Goal: Transaction & Acquisition: Purchase product/service

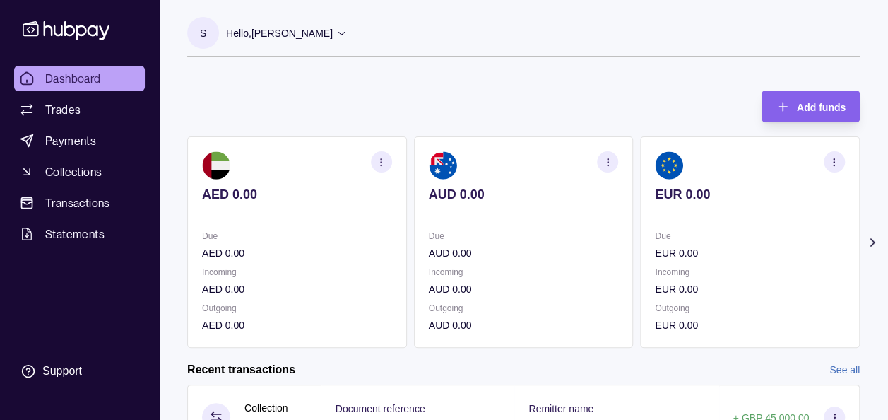
click at [871, 242] on icon at bounding box center [872, 242] width 14 height 14
click at [592, 84] on div "Add funds AED 0.00 Due AED 0.00 Incoming AED 0.00 Outgoing AED 0.00 AUD 0.00 Du…" at bounding box center [523, 211] width 672 height 271
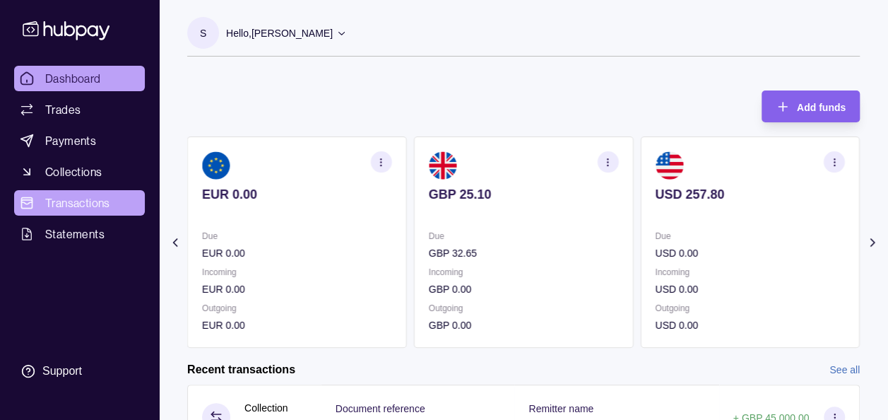
click at [66, 205] on span "Transactions" at bounding box center [77, 202] width 65 height 17
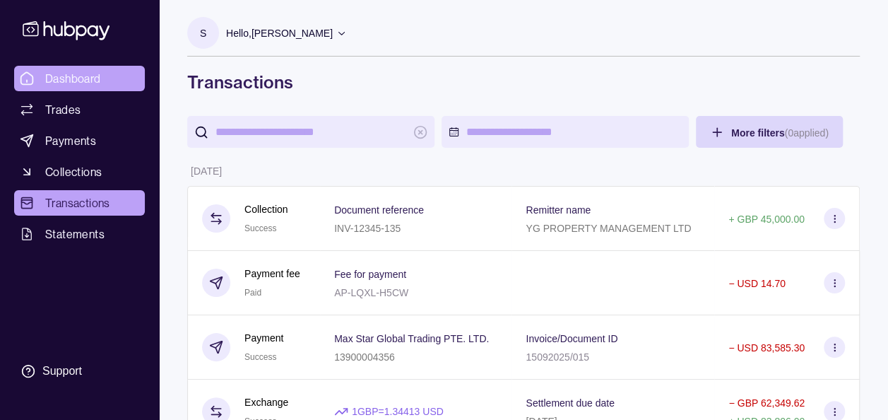
click at [78, 76] on span "Dashboard" at bounding box center [73, 78] width 56 height 17
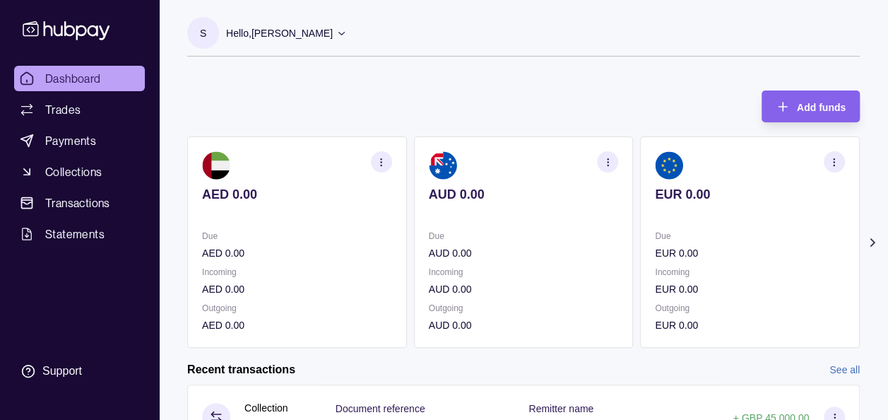
click at [875, 241] on icon at bounding box center [872, 242] width 14 height 14
click at [526, 76] on div "Add funds AED 0.00 Due AED 0.00 Incoming AED 0.00 Outgoing AED 0.00 AUD 0.00 Du…" at bounding box center [523, 211] width 672 height 271
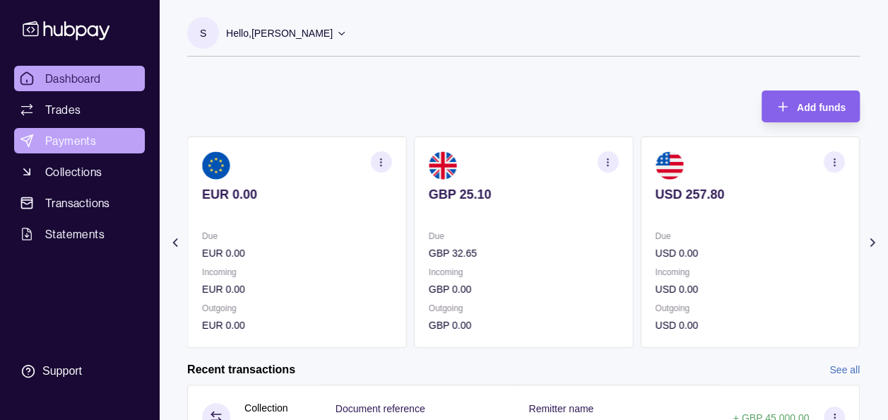
click at [76, 148] on span "Payments" at bounding box center [70, 140] width 51 height 17
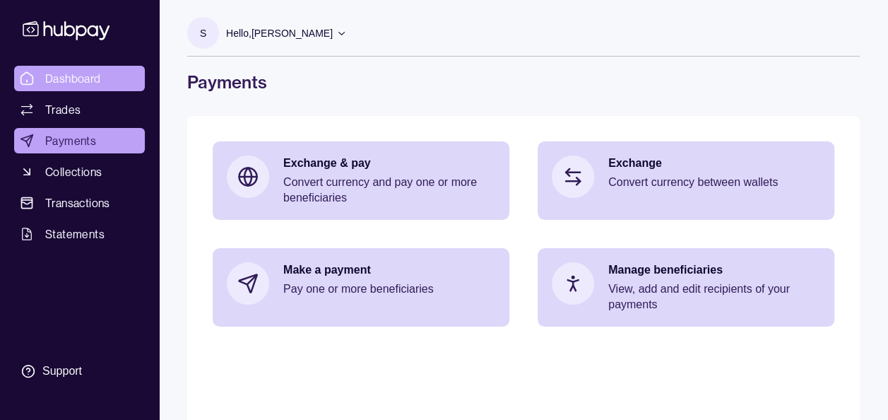
click at [69, 86] on span "Dashboard" at bounding box center [73, 78] width 56 height 17
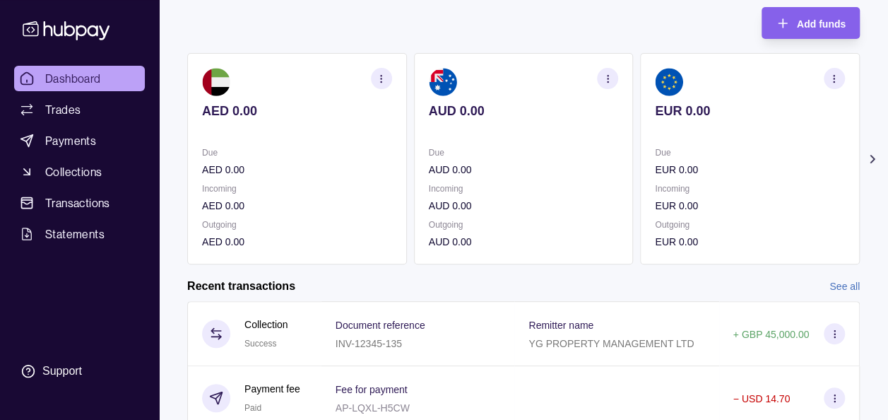
scroll to position [85, 0]
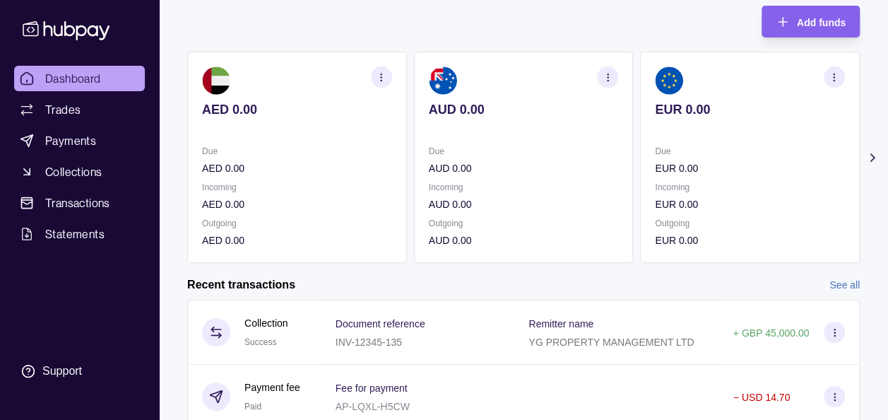
click at [869, 157] on icon at bounding box center [872, 157] width 14 height 14
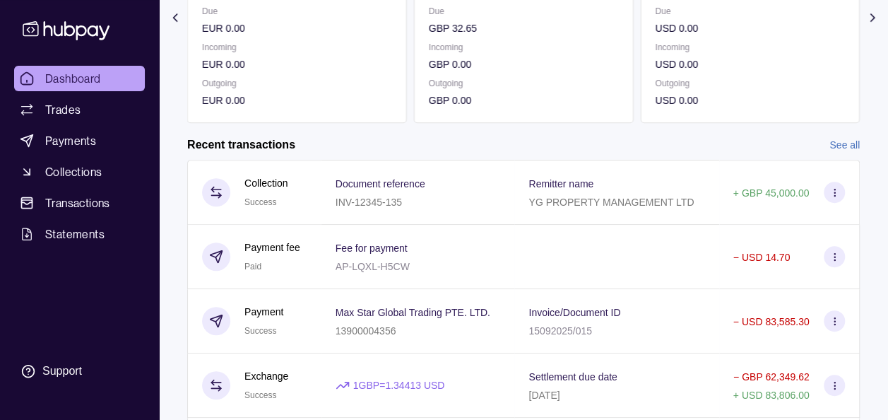
scroll to position [226, 0]
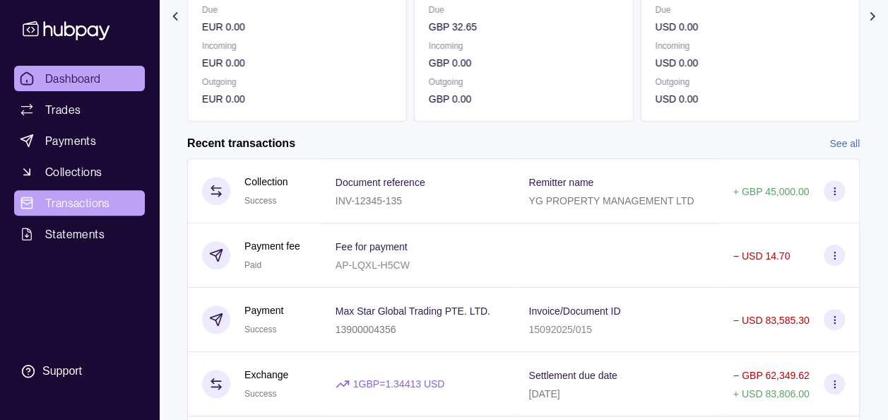
click at [90, 194] on link "Transactions" at bounding box center [79, 202] width 131 height 25
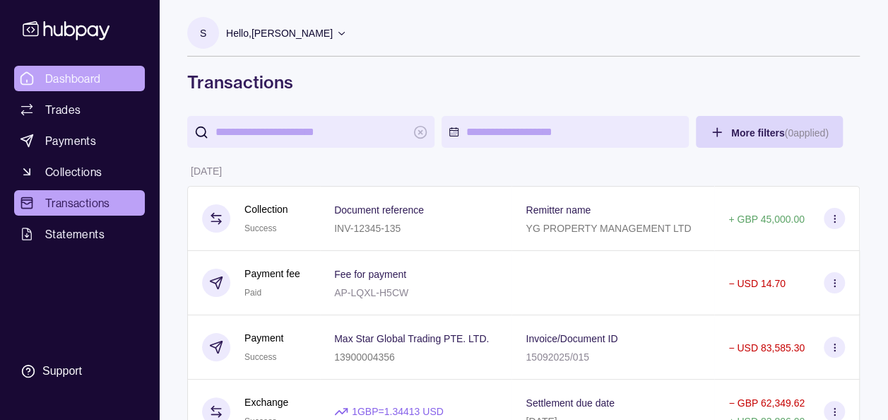
click at [77, 73] on span "Dashboard" at bounding box center [73, 78] width 56 height 17
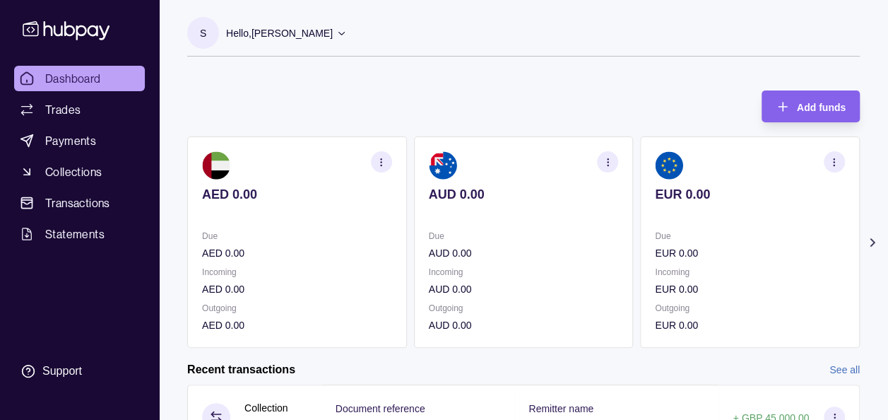
click at [433, 84] on div "Add funds AED 0.00 Due AED 0.00 Incoming AED 0.00 Outgoing AED 0.00 AUD 0.00 Du…" at bounding box center [523, 211] width 672 height 271
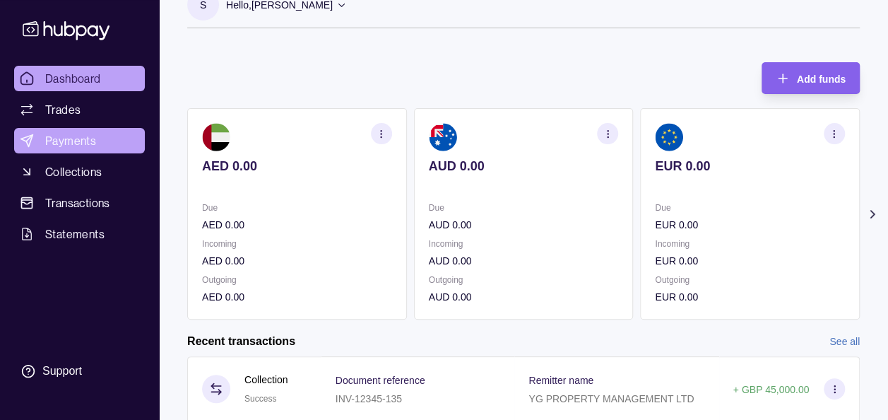
click at [62, 149] on link "Payments" at bounding box center [79, 140] width 131 height 25
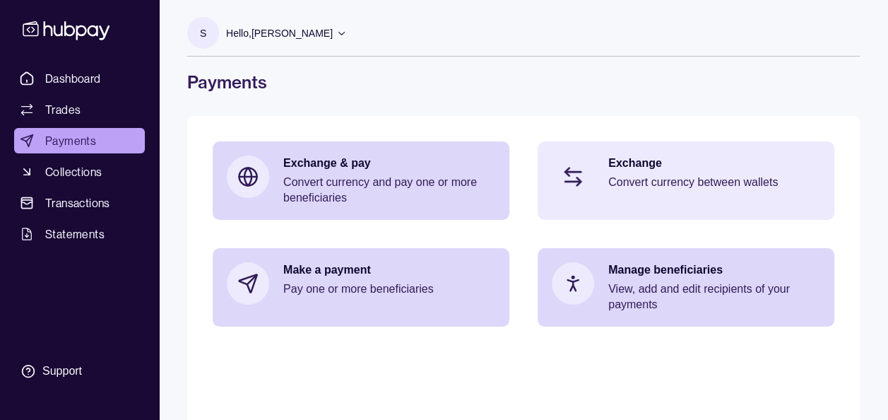
click at [636, 187] on p "Convert currency between wallets" at bounding box center [714, 182] width 212 height 16
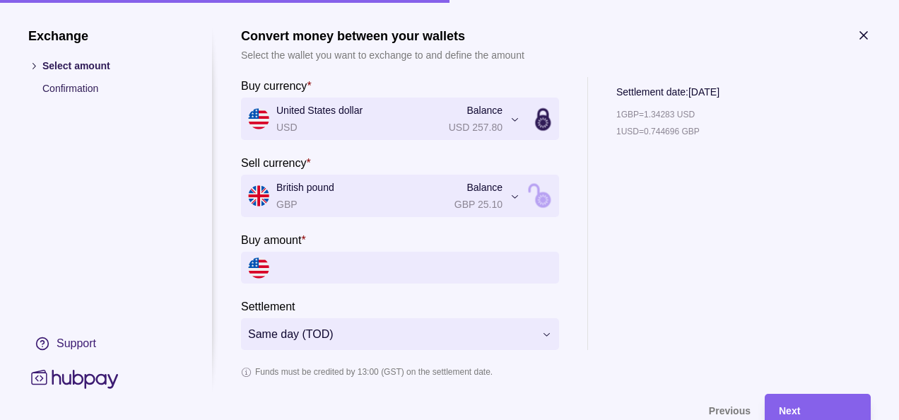
click at [697, 251] on div "1 GBP = 1.34283 USD 1 USD = 0.744696 GBP" at bounding box center [667, 228] width 103 height 243
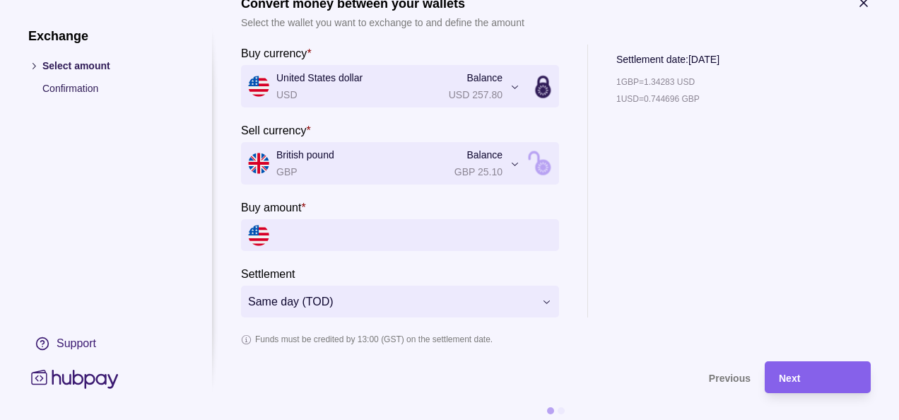
scroll to position [52, 0]
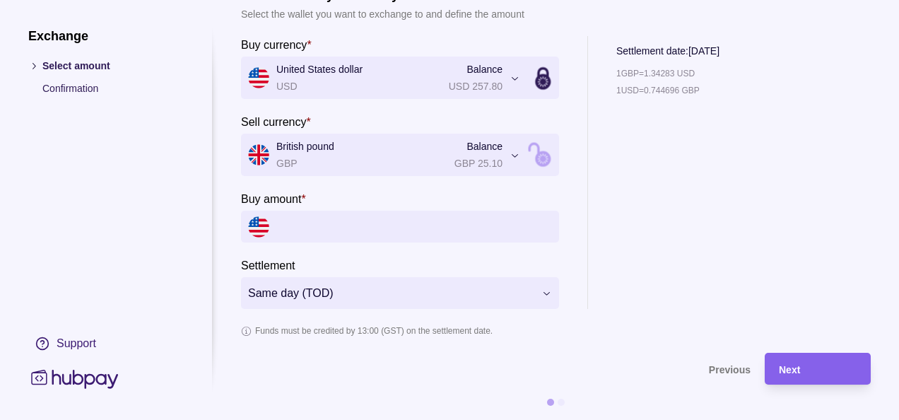
click at [499, 211] on input "Buy amount *" at bounding box center [413, 227] width 275 height 32
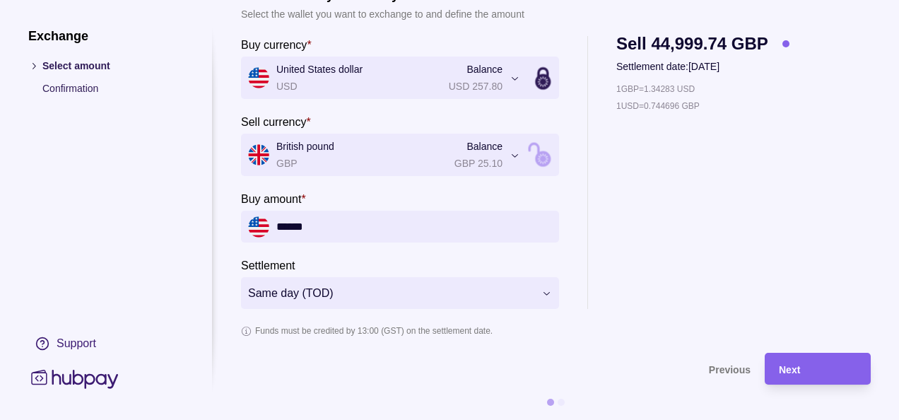
click at [715, 242] on div "1 GBP = 1.34283 USD 1 USD = 0.744696 GBP" at bounding box center [702, 194] width 173 height 227
click at [425, 222] on input "******" at bounding box center [413, 227] width 275 height 32
type input "*********"
click at [817, 360] on div "Next" at bounding box center [817, 368] width 78 height 17
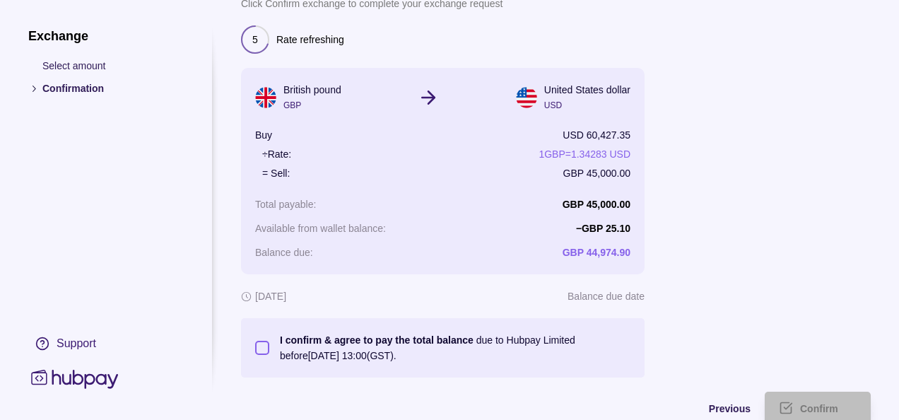
click at [259, 348] on button "I confirm & agree to pay the total balance due to Hubpay Limited before [DATE] …" at bounding box center [262, 347] width 14 height 14
type button "on"
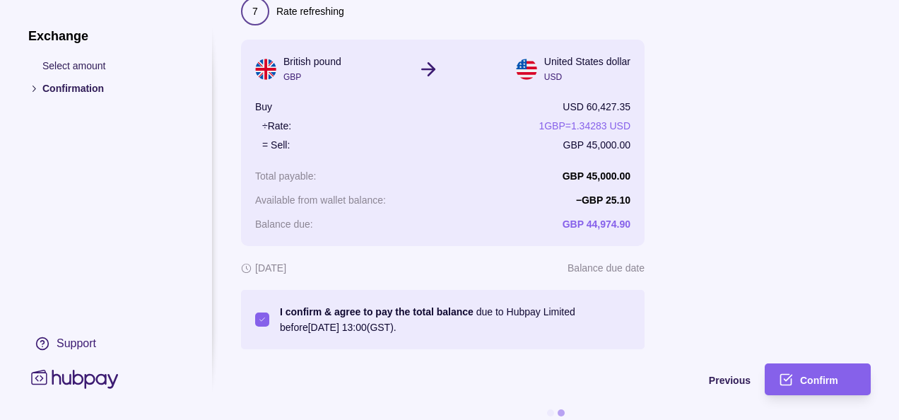
scroll to position [101, 0]
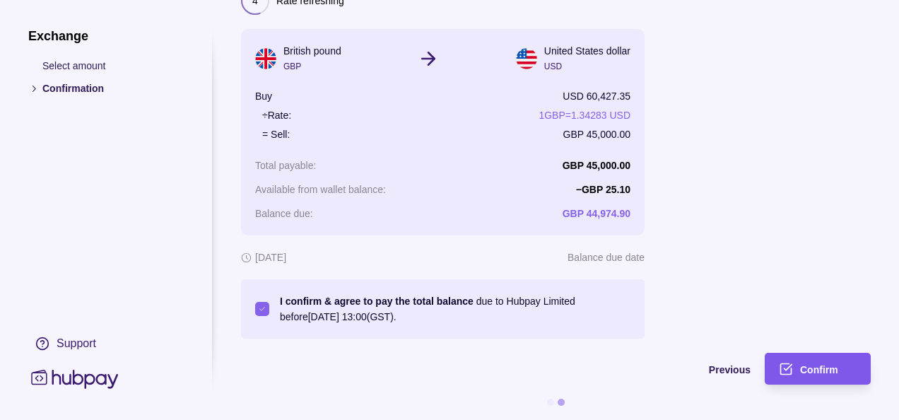
click at [810, 364] on span "Confirm" at bounding box center [819, 369] width 38 height 11
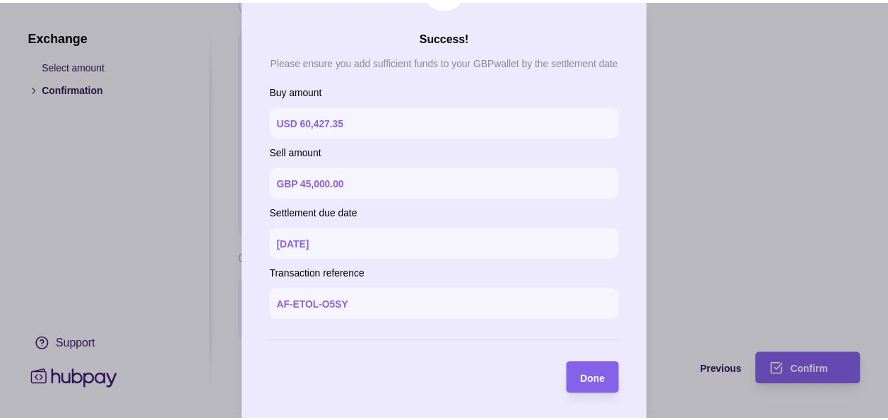
scroll to position [65, 0]
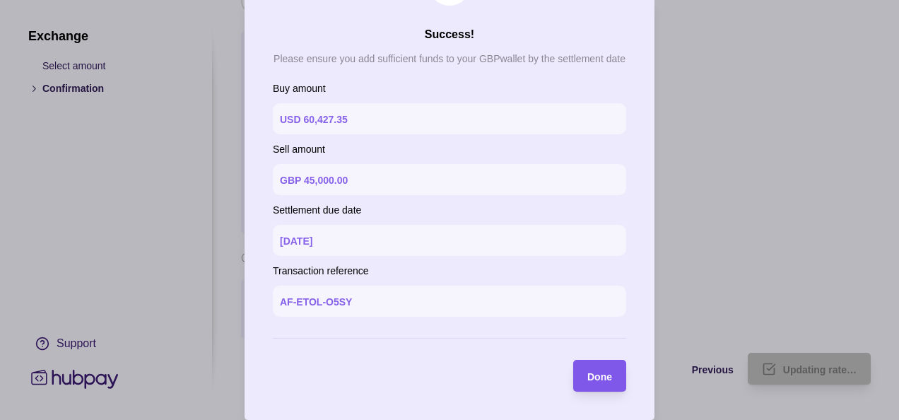
click at [604, 379] on span "Done" at bounding box center [599, 376] width 25 height 11
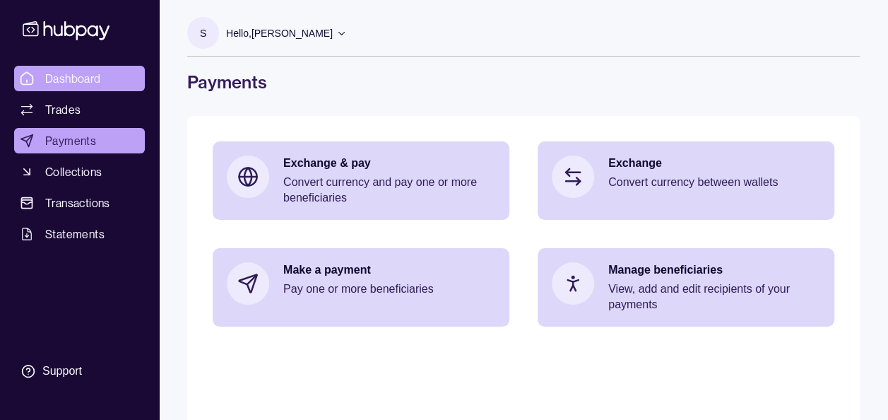
click at [66, 73] on span "Dashboard" at bounding box center [73, 78] width 56 height 17
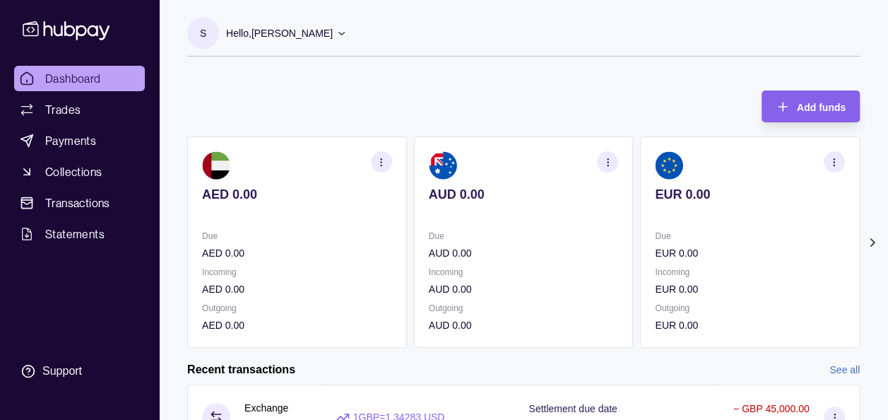
click at [872, 241] on icon at bounding box center [872, 242] width 4 height 7
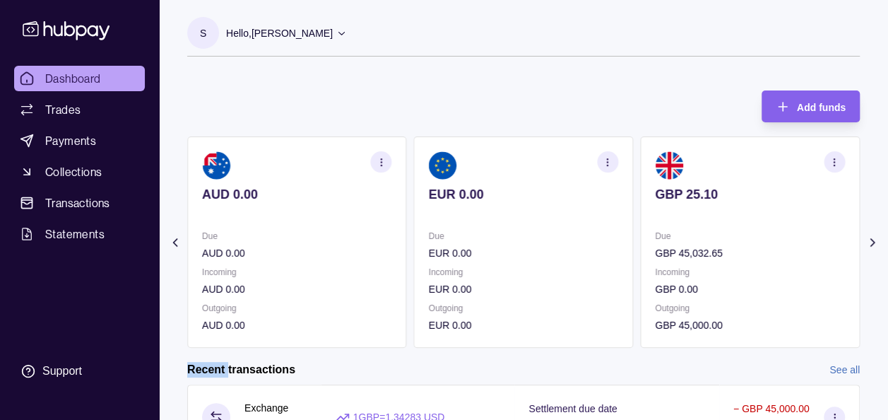
click at [872, 241] on icon at bounding box center [872, 242] width 4 height 7
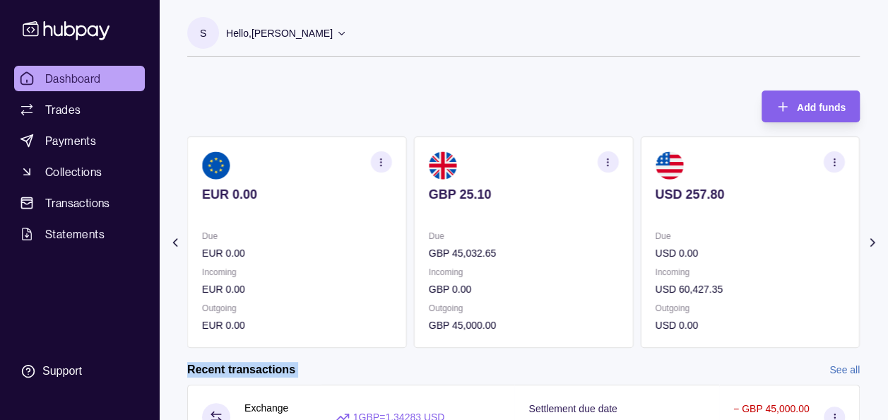
click at [872, 241] on icon at bounding box center [872, 242] width 4 height 7
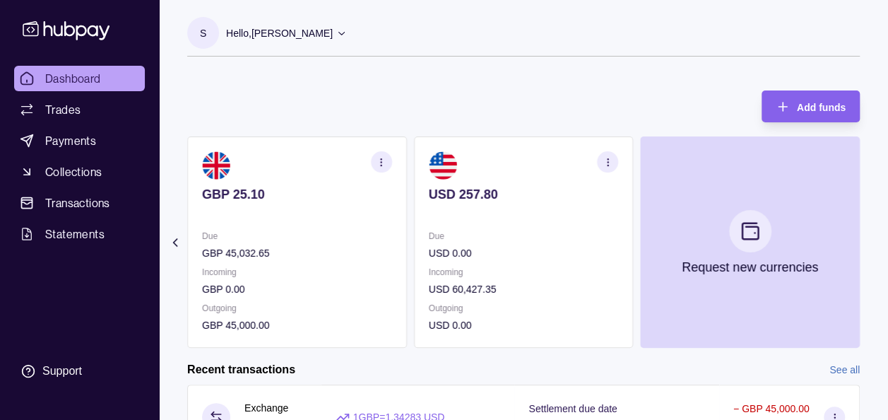
click at [660, 48] on section "S Hello, [PERSON_NAME] Prime Edge Trading FZE Account Terms and conditions Priv…" at bounding box center [523, 37] width 672 height 40
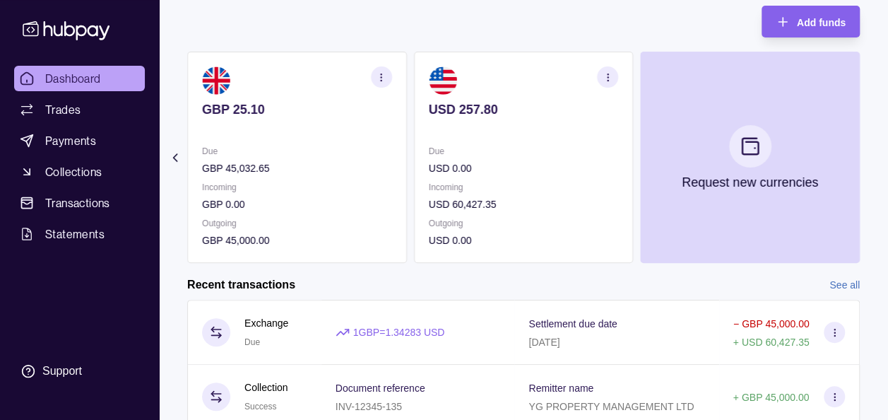
scroll to position [113, 0]
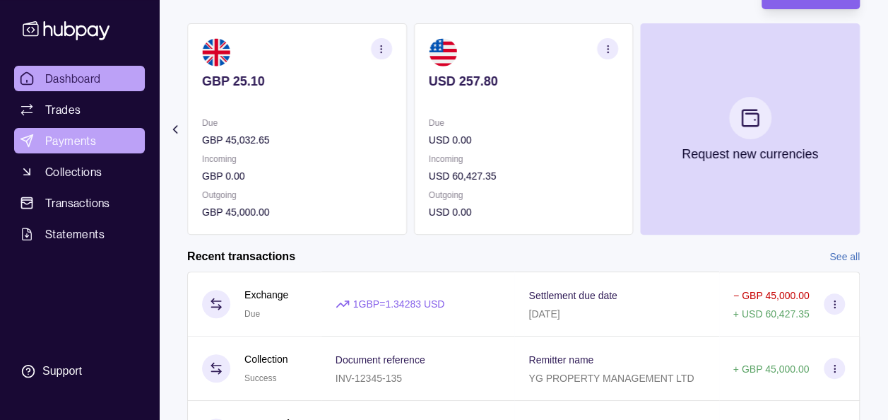
click at [63, 134] on span "Payments" at bounding box center [70, 140] width 51 height 17
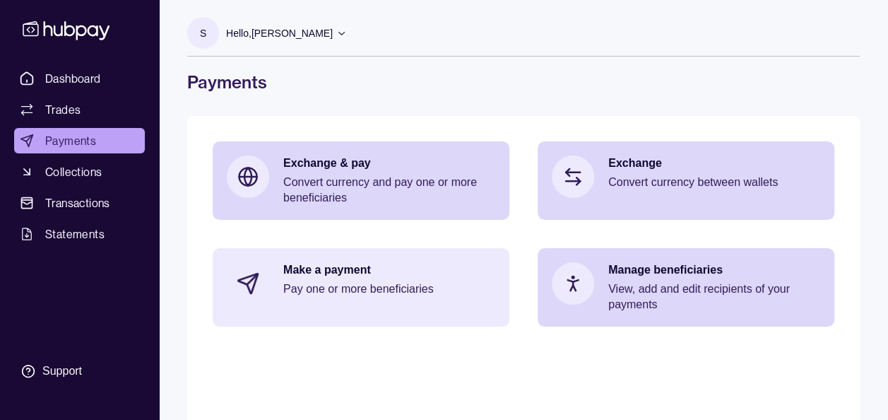
click at [387, 287] on p "Pay one or more beneficiaries" at bounding box center [389, 289] width 212 height 16
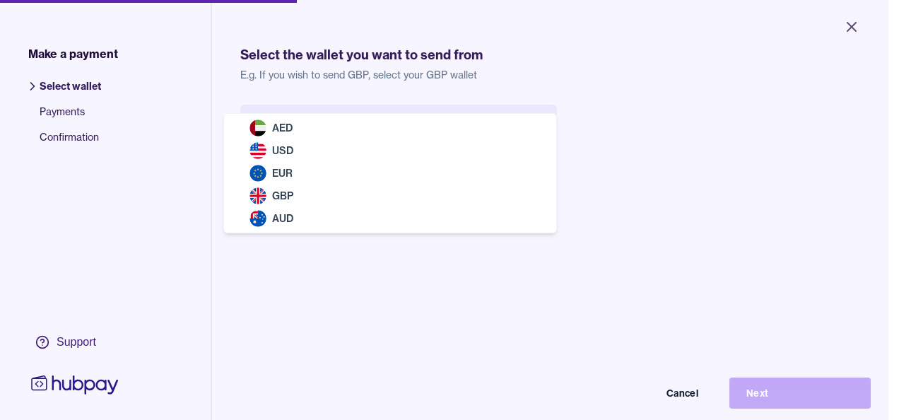
click at [386, 129] on body "Close Make a payment Select wallet Payments Confirmation Support Select the wal…" at bounding box center [444, 210] width 888 height 420
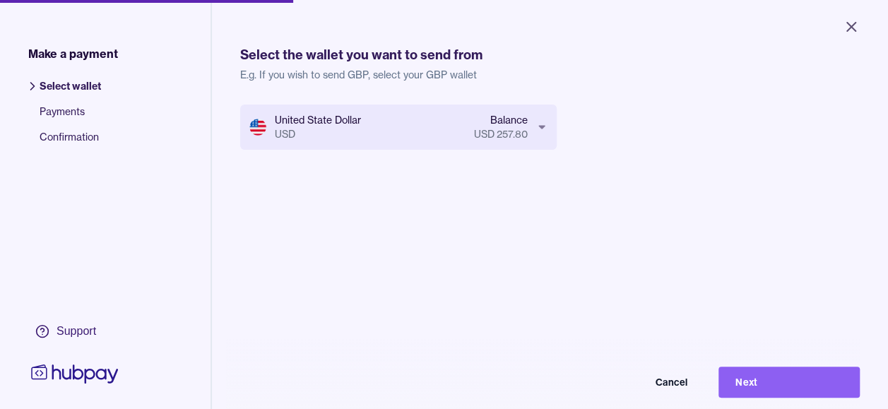
click at [383, 238] on div "United State Dollar USD Balance USD 257.80 Cancel Next" at bounding box center [550, 309] width 620 height 409
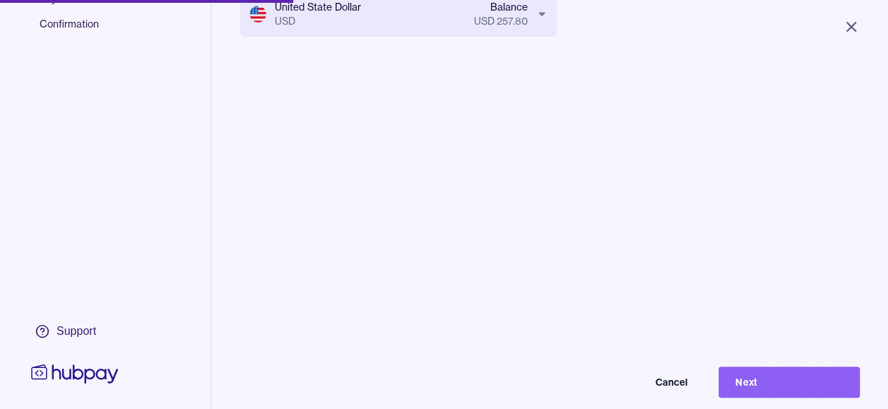
scroll to position [141, 0]
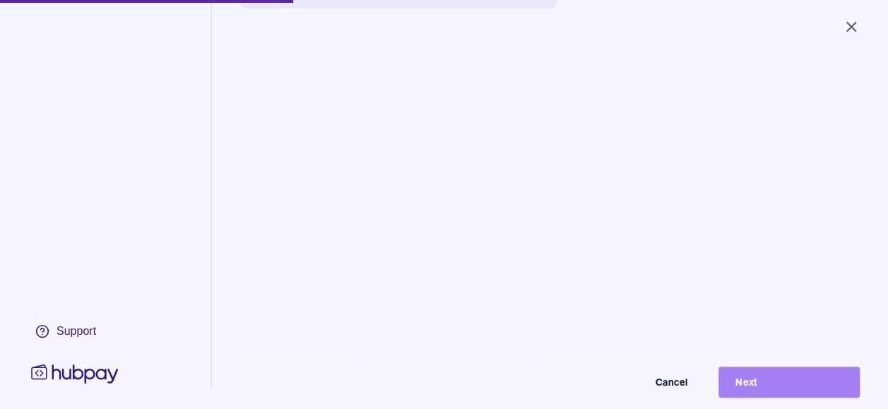
click at [812, 393] on button "Next" at bounding box center [788, 382] width 141 height 31
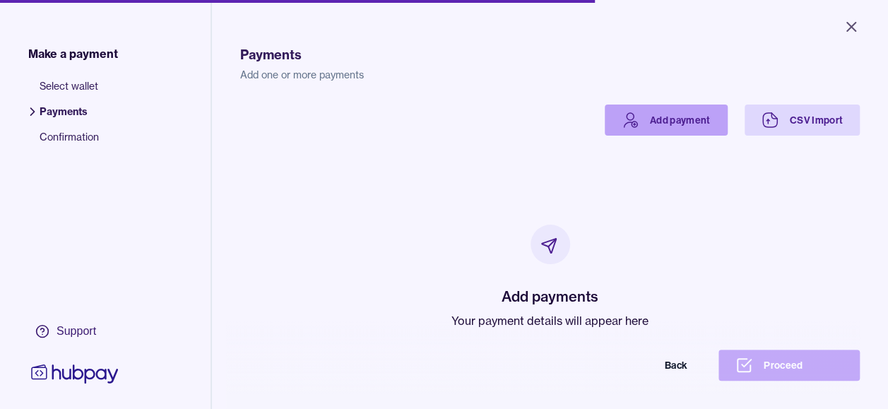
click at [654, 120] on link "Add payment" at bounding box center [666, 120] width 123 height 31
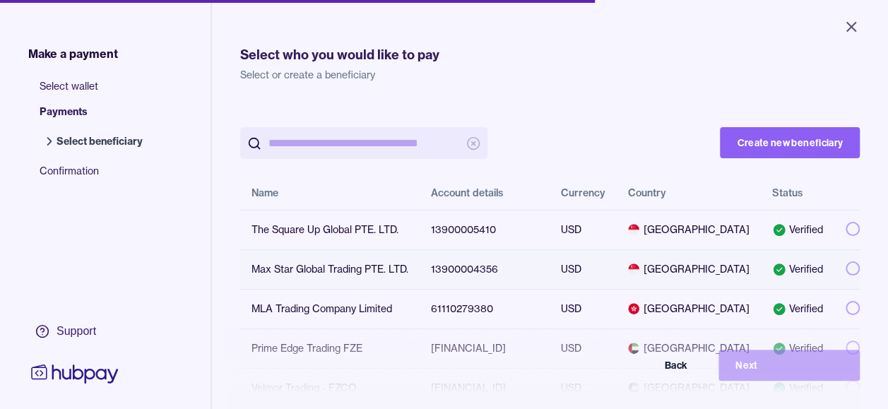
click at [846, 267] on button "button" at bounding box center [853, 268] width 14 height 14
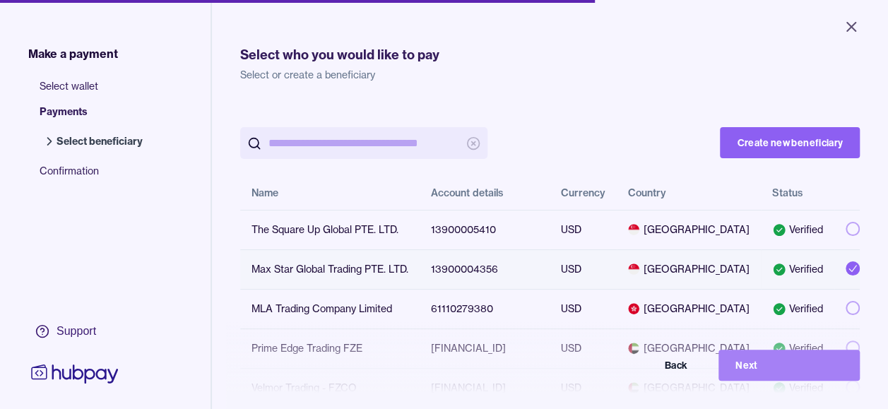
click at [788, 377] on button "Next" at bounding box center [788, 365] width 141 height 31
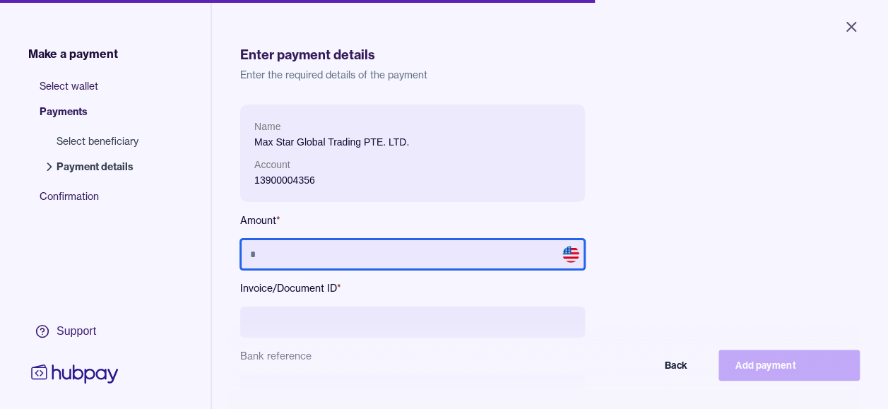
click at [498, 260] on input "text" at bounding box center [412, 254] width 345 height 31
type input "*********"
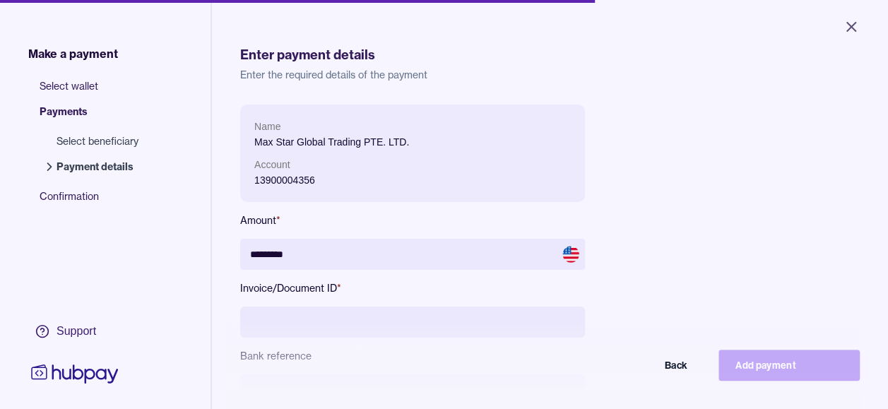
click at [438, 314] on input at bounding box center [412, 322] width 345 height 31
type input "**********"
click at [750, 93] on div "**********" at bounding box center [550, 269] width 620 height 488
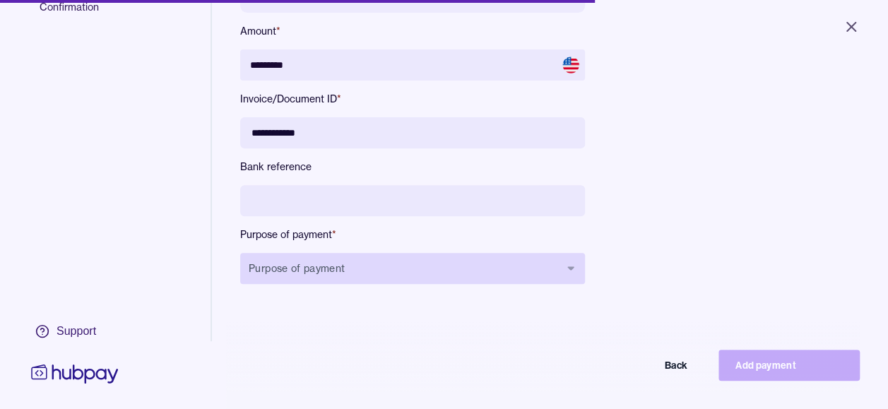
click at [519, 274] on button "Purpose of payment" at bounding box center [412, 268] width 345 height 31
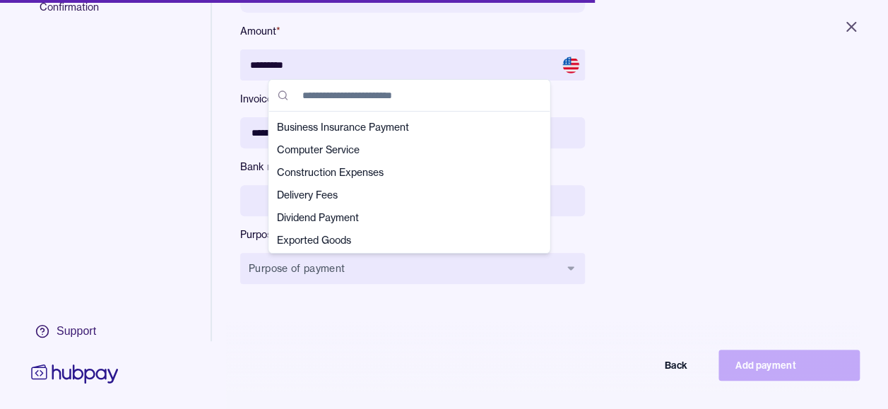
scroll to position [49, 0]
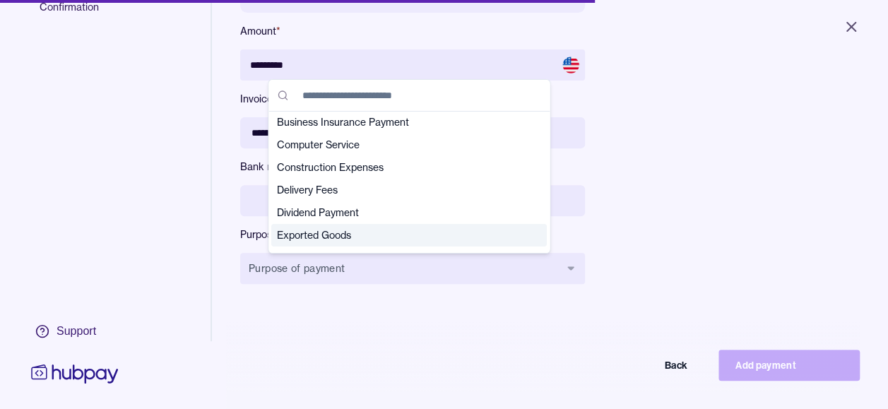
click at [358, 240] on span "Exported Goods" at bounding box center [400, 235] width 247 height 14
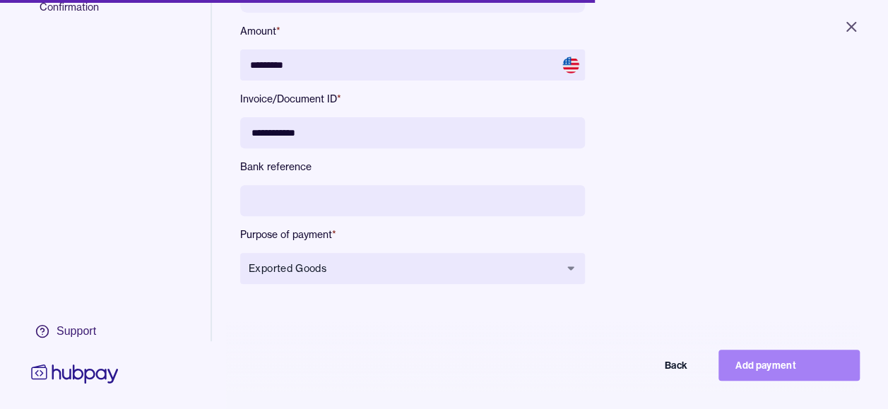
click at [768, 374] on button "Add payment" at bounding box center [788, 365] width 141 height 31
type input "*******"
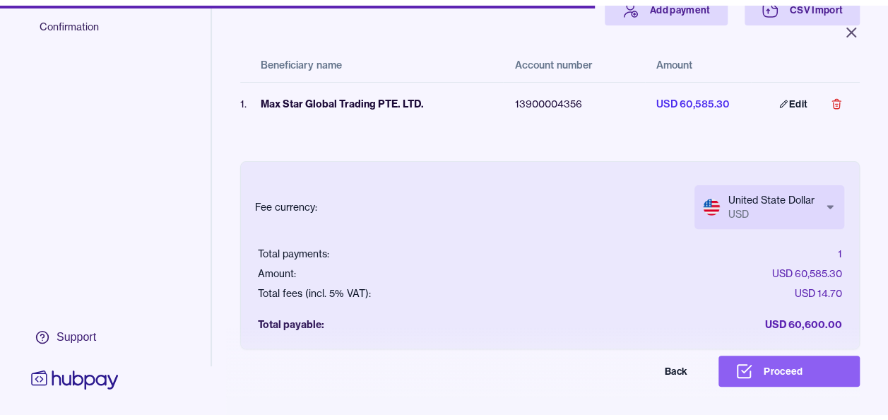
scroll to position [124, 0]
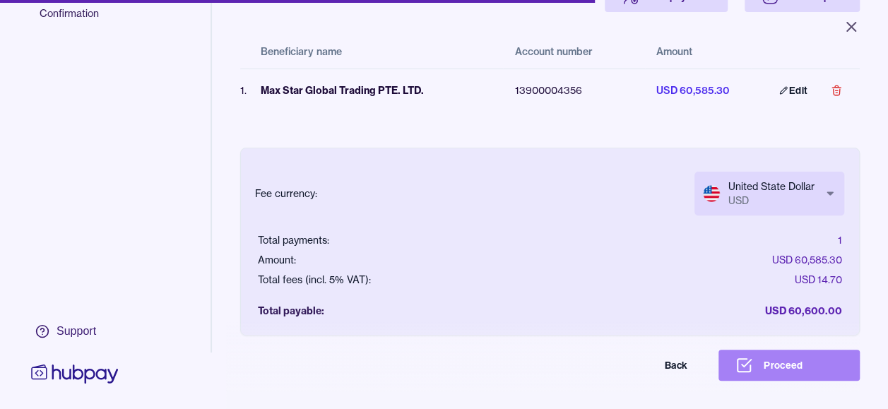
click at [788, 371] on button "Proceed" at bounding box center [788, 365] width 141 height 31
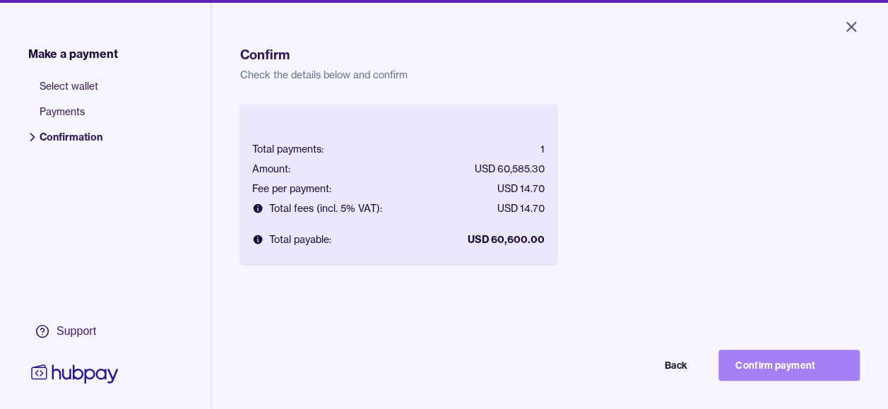
click at [798, 372] on button "Confirm payment" at bounding box center [788, 365] width 141 height 31
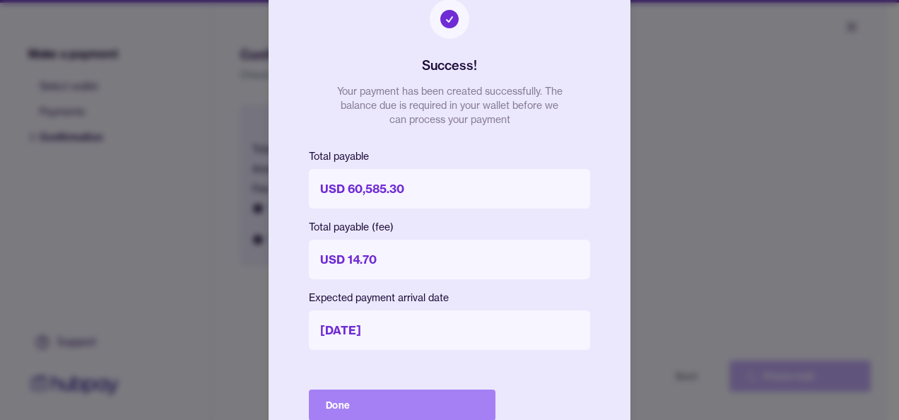
click at [398, 401] on button "Done" at bounding box center [402, 404] width 186 height 31
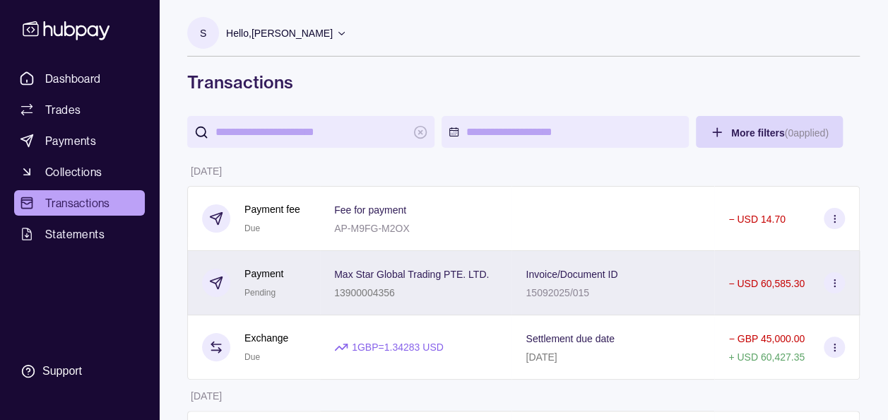
click at [829, 281] on icon at bounding box center [834, 283] width 11 height 11
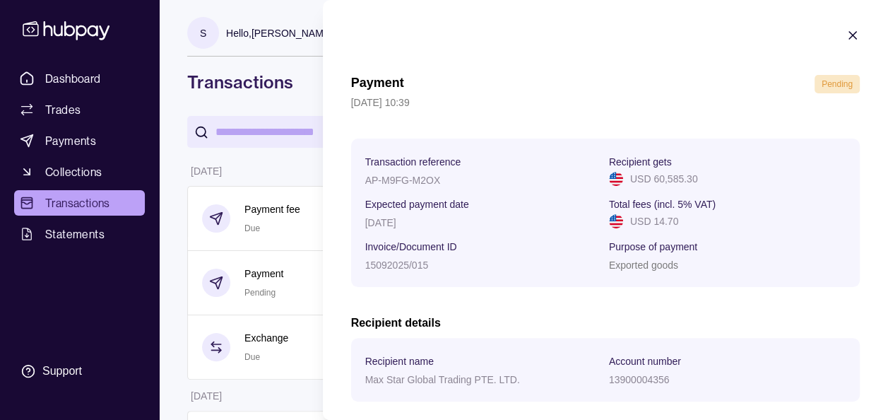
scroll to position [71, 0]
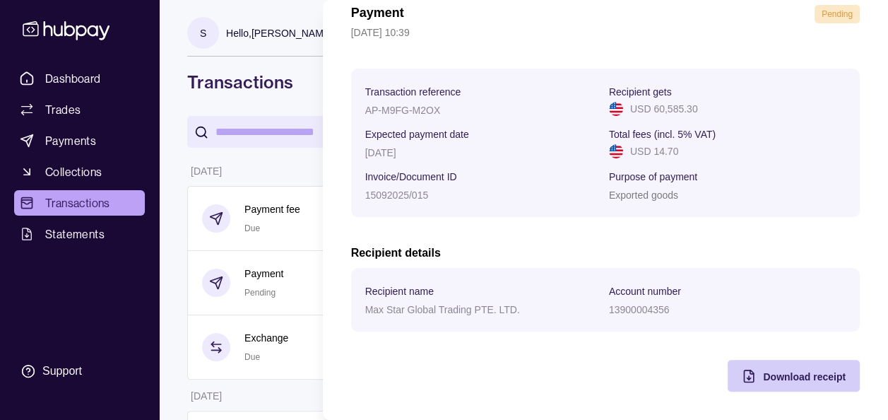
click at [780, 375] on span "Download receipt" at bounding box center [804, 376] width 83 height 11
